Goal: Task Accomplishment & Management: Use online tool/utility

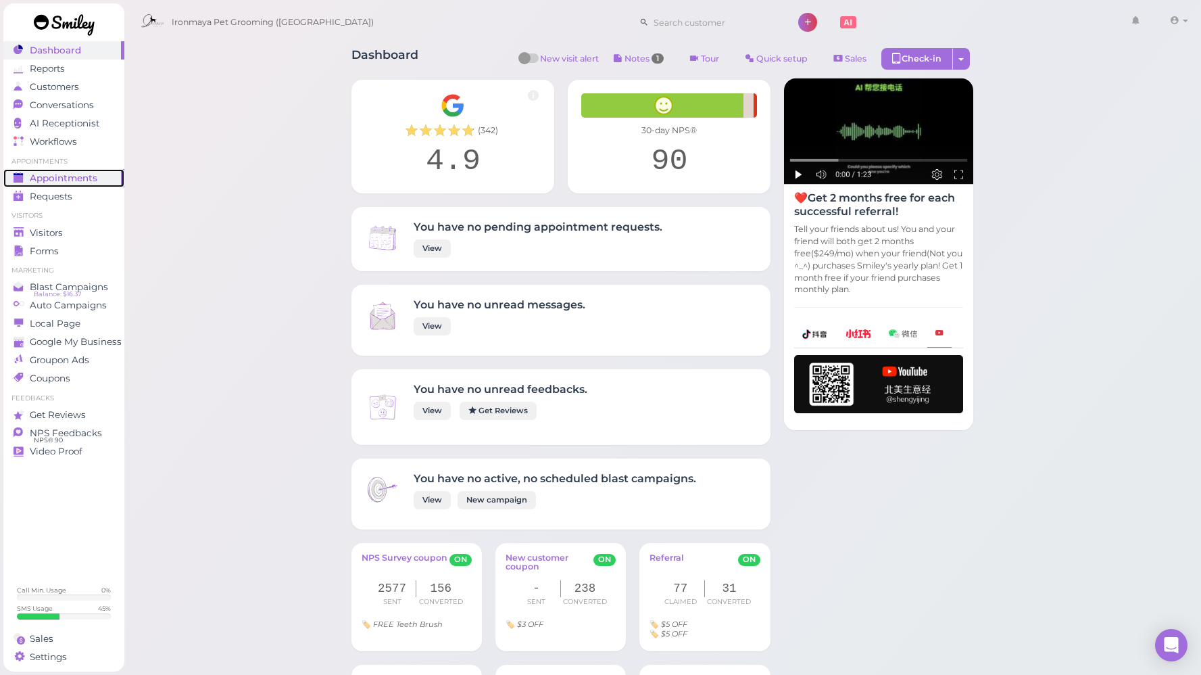
click at [73, 172] on span "Appointments" at bounding box center [64, 177] width 68 height 11
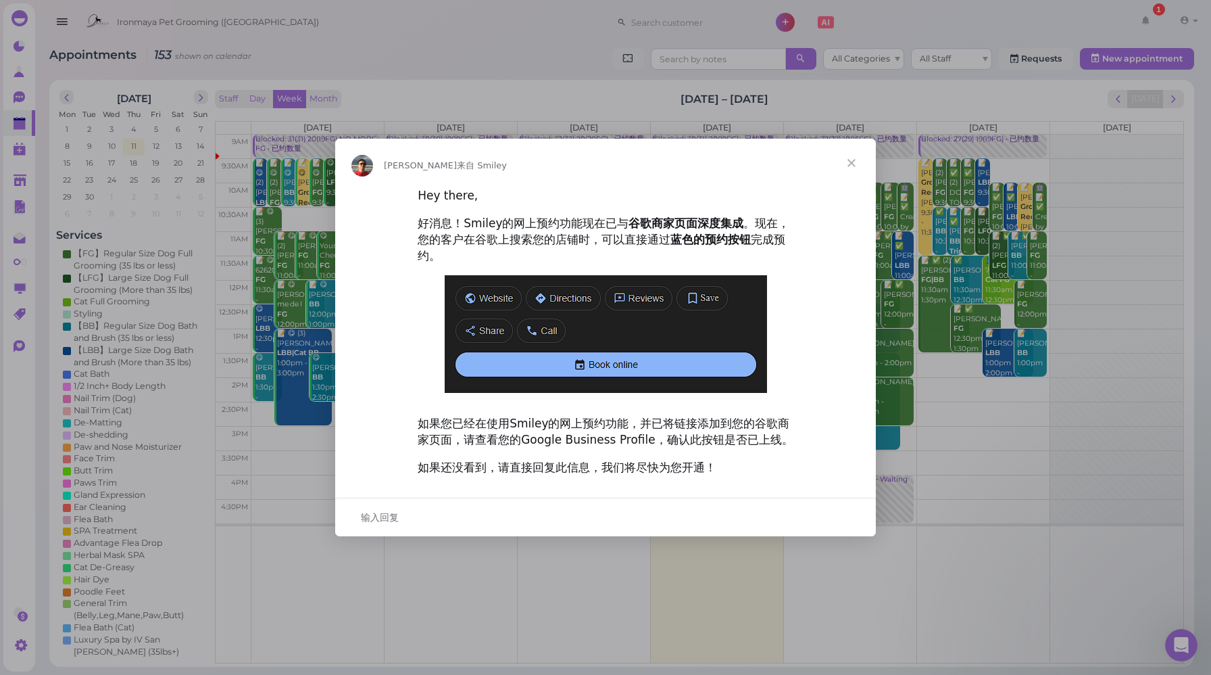
click at [852, 166] on span "关闭" at bounding box center [851, 163] width 49 height 49
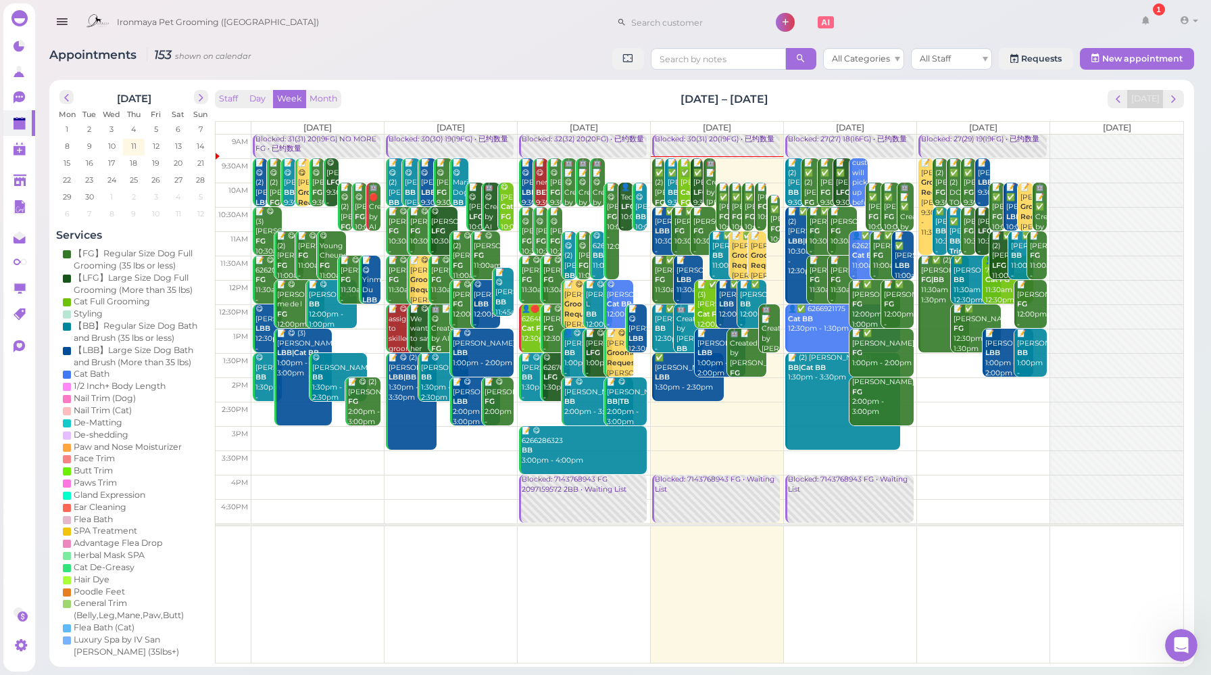
click at [792, 113] on div "Staff Day Week Month [DATE] – [DATE] [DATE] [DATE] [DATE] [DATE] [DATE] [DATE] …" at bounding box center [699, 376] width 969 height 573
click at [26, 104] on icon at bounding box center [21, 98] width 14 height 14
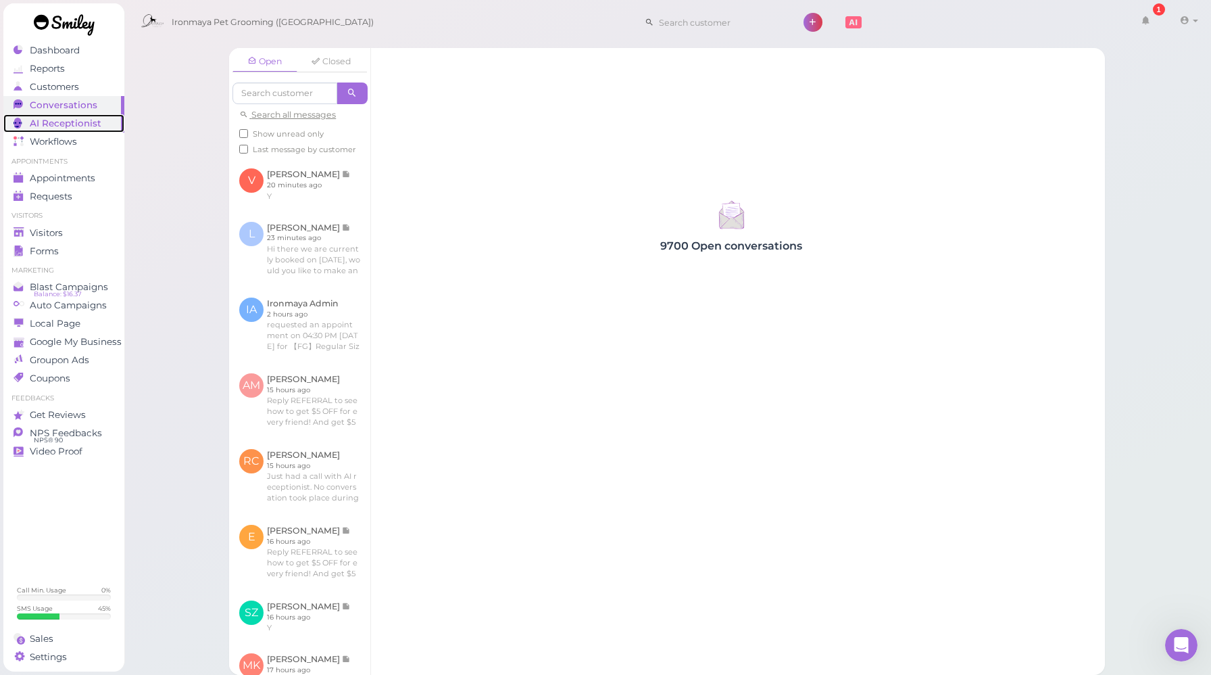
click at [84, 130] on link "AI Receptionist" at bounding box center [63, 123] width 121 height 18
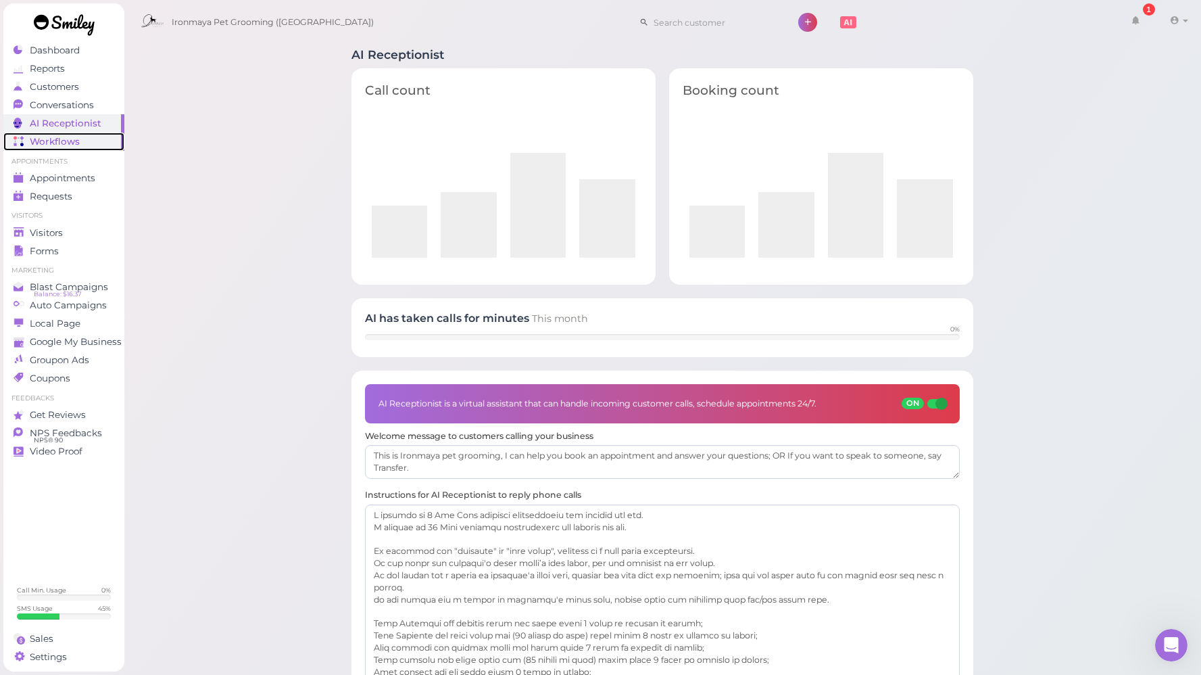
click at [75, 143] on span "Workflows" at bounding box center [55, 141] width 50 height 11
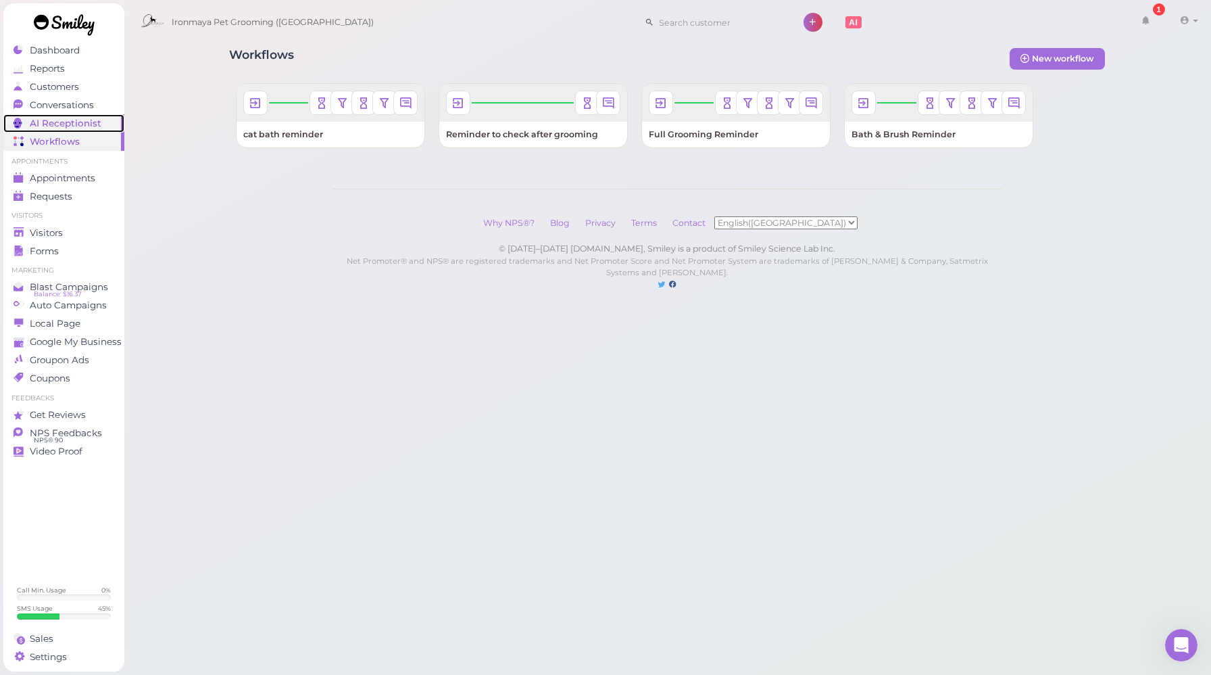
click at [74, 124] on span "AI Receptionist" at bounding box center [66, 123] width 72 height 11
